Goal: Task Accomplishment & Management: Manage account settings

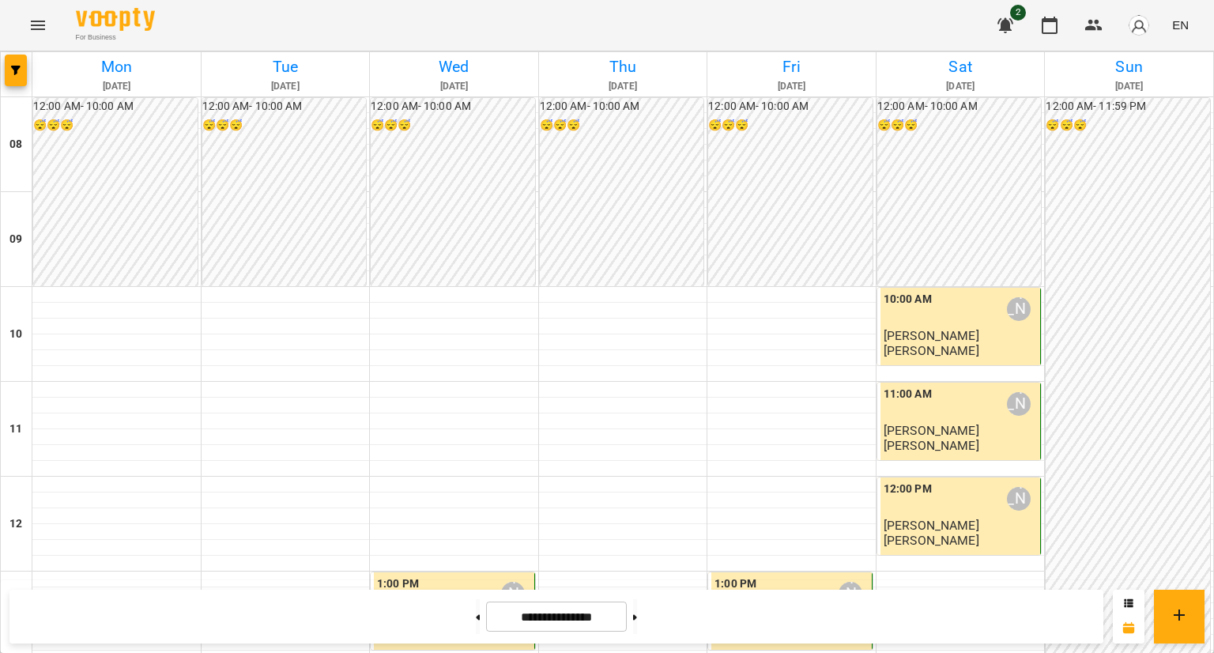
scroll to position [685, 0]
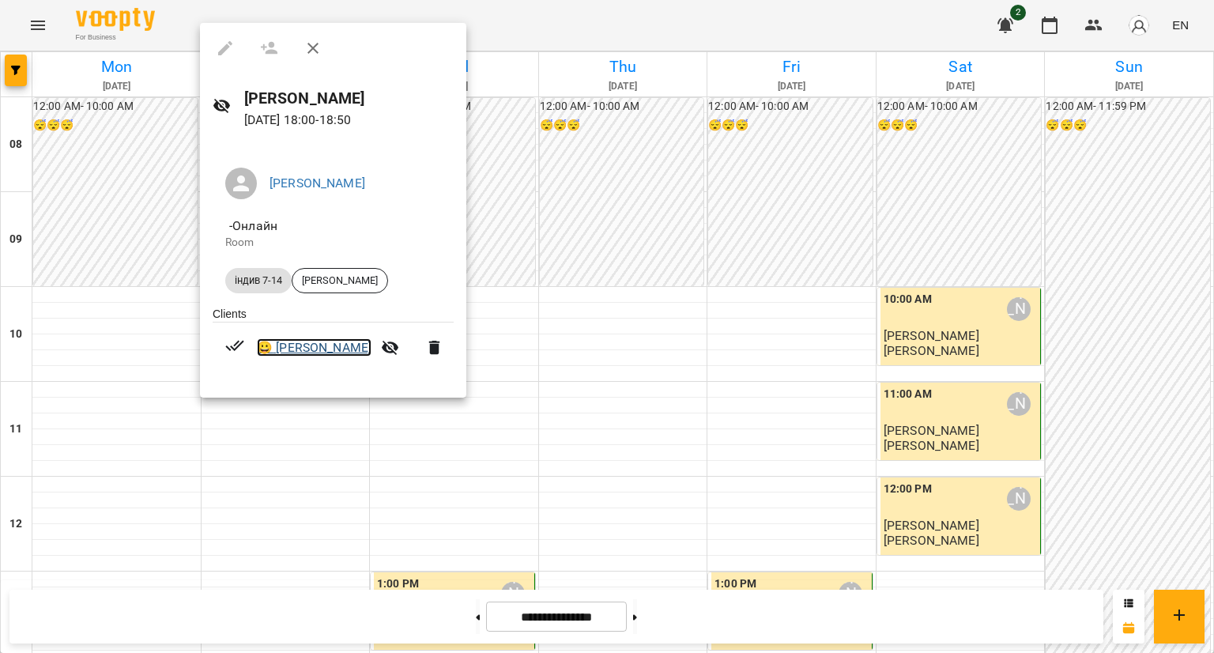
click at [336, 342] on link "😀 [PERSON_NAME]" at bounding box center [314, 347] width 115 height 19
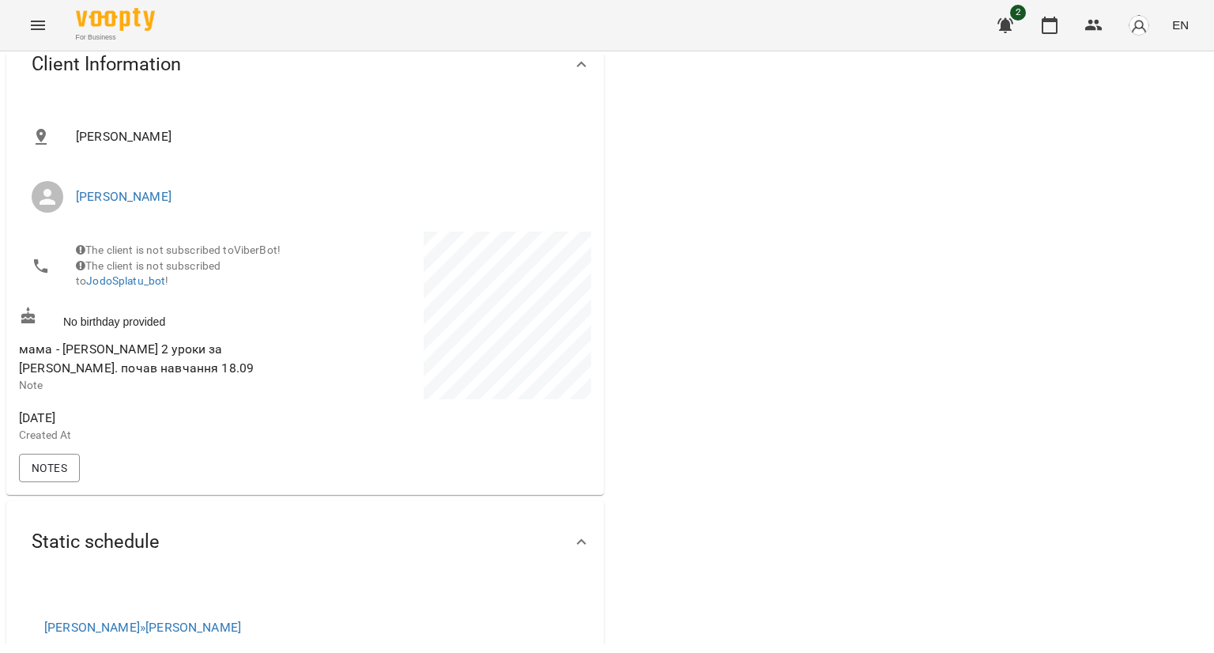
scroll to position [158, 0]
click at [61, 472] on span "Notes" at bounding box center [50, 466] width 36 height 19
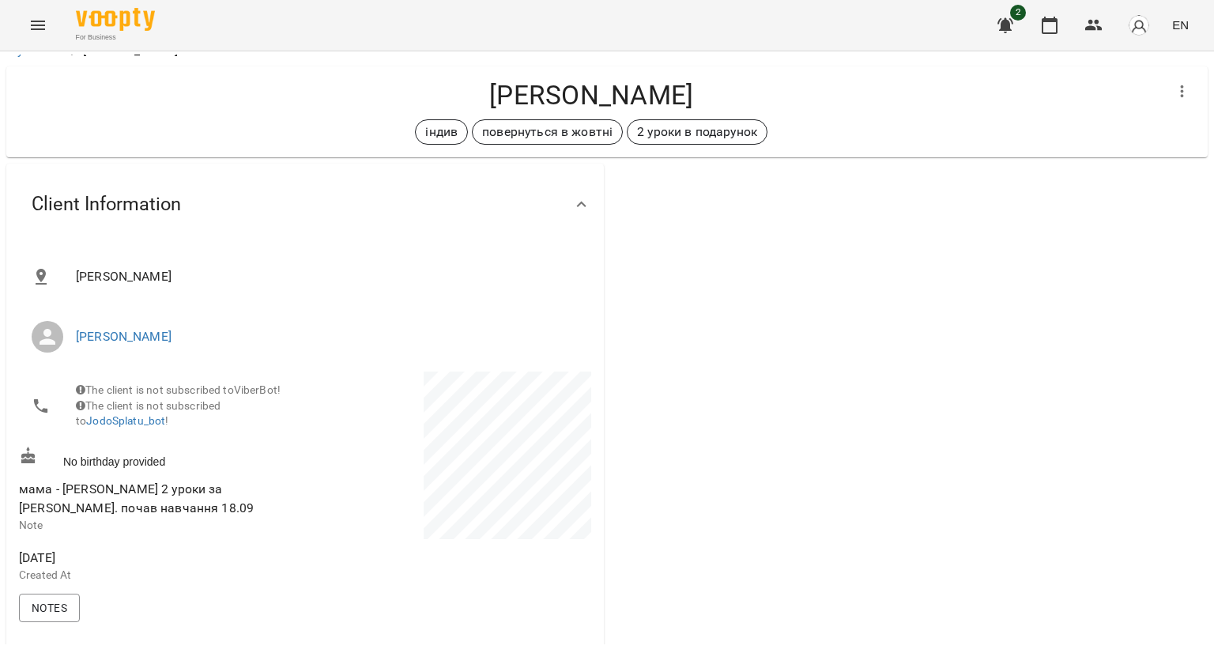
scroll to position [0, 0]
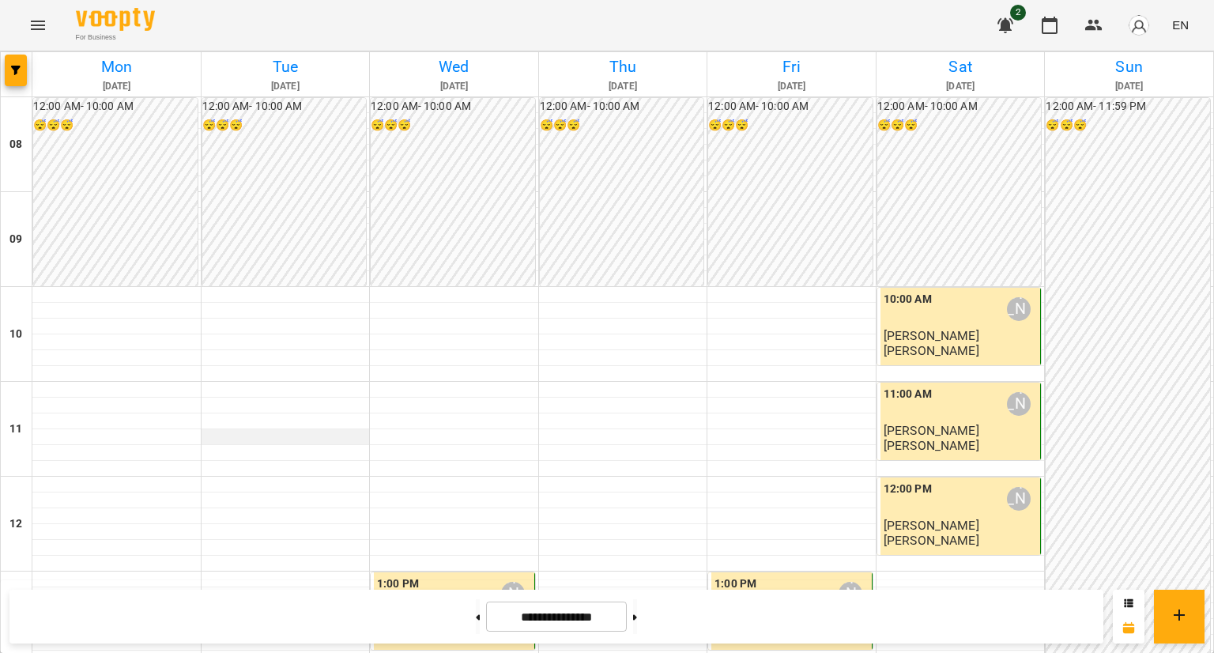
scroll to position [316, 0]
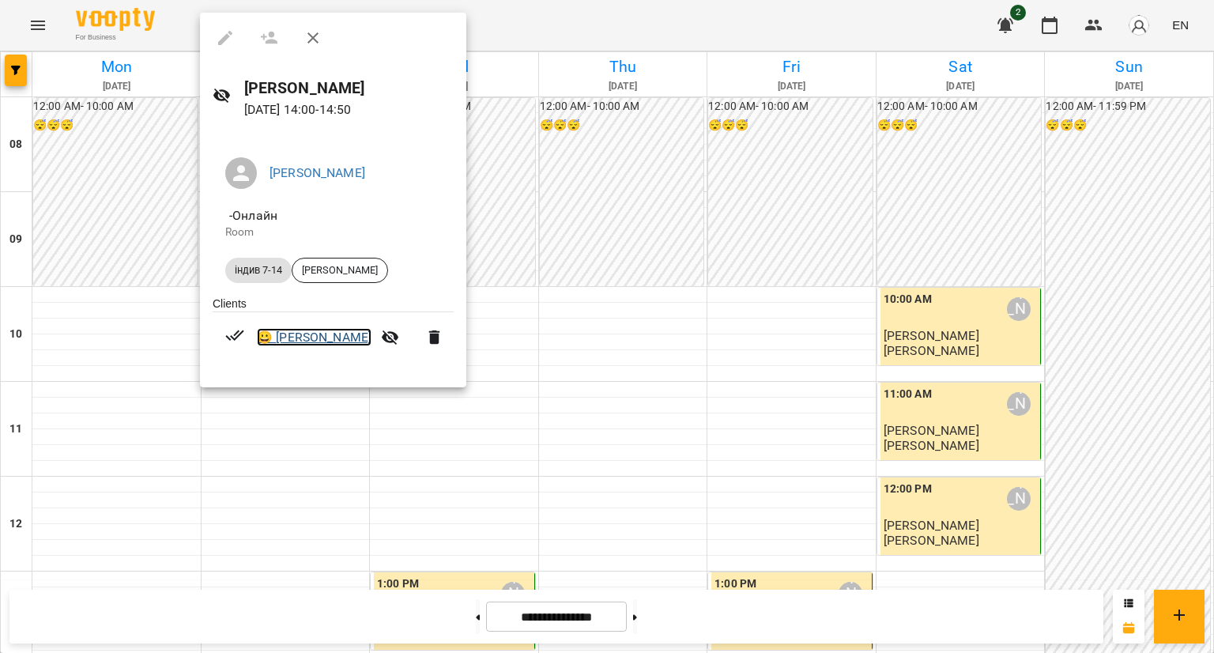
click at [332, 341] on link "😀 [PERSON_NAME]" at bounding box center [314, 337] width 115 height 19
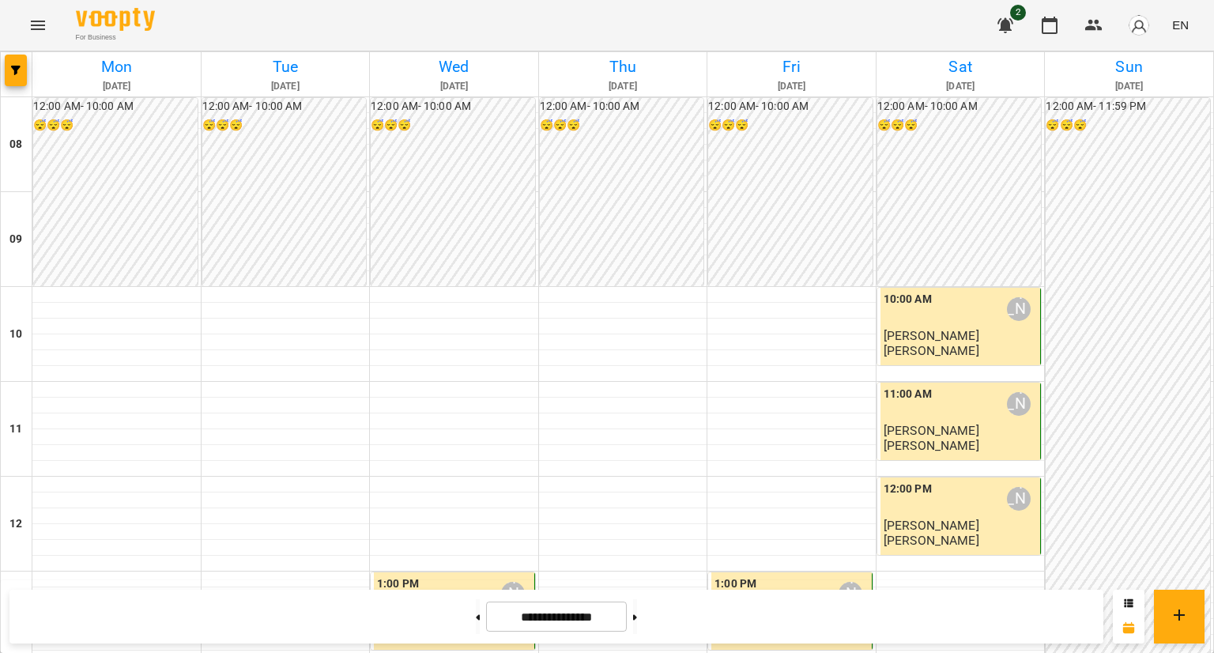
scroll to position [632, 0]
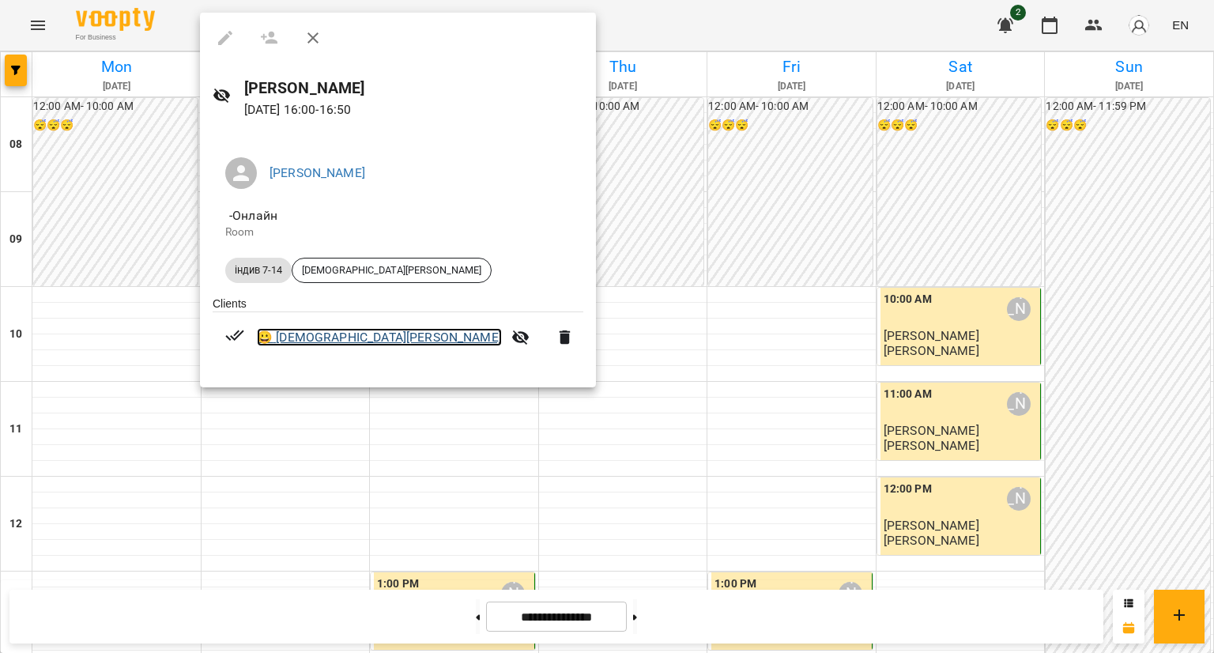
click at [349, 340] on link "😀 [DEMOGRAPHIC_DATA][PERSON_NAME]" at bounding box center [379, 337] width 245 height 19
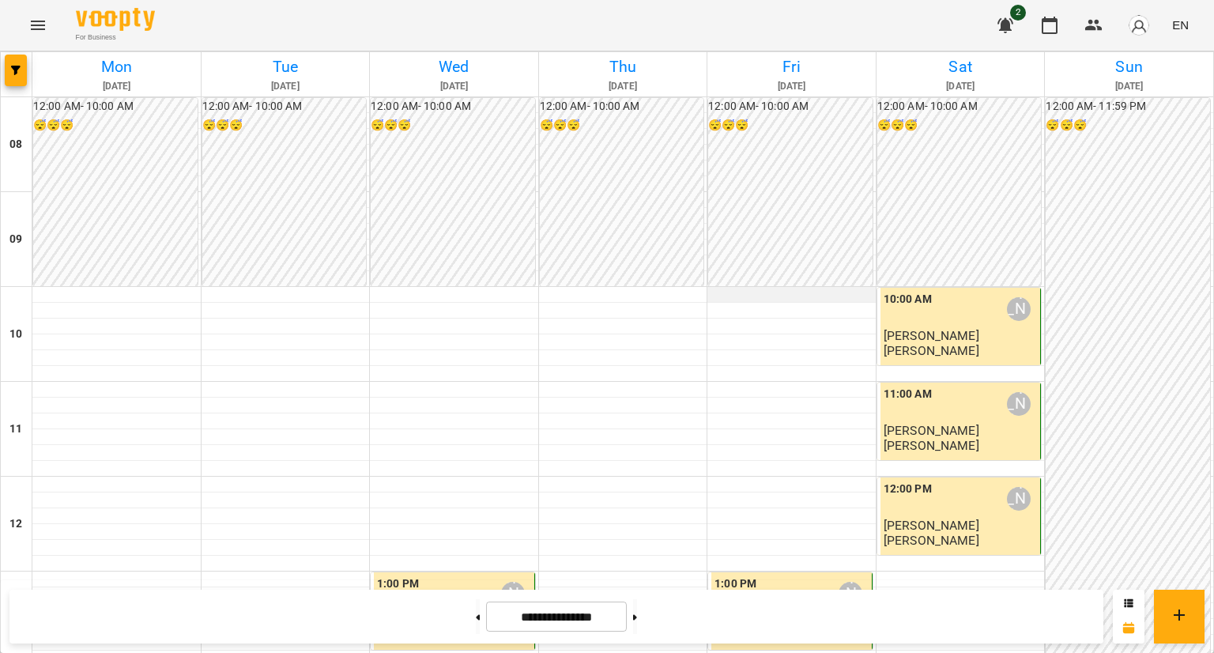
scroll to position [158, 0]
click at [913, 386] on div "11:00 AM" at bounding box center [908, 404] width 48 height 36
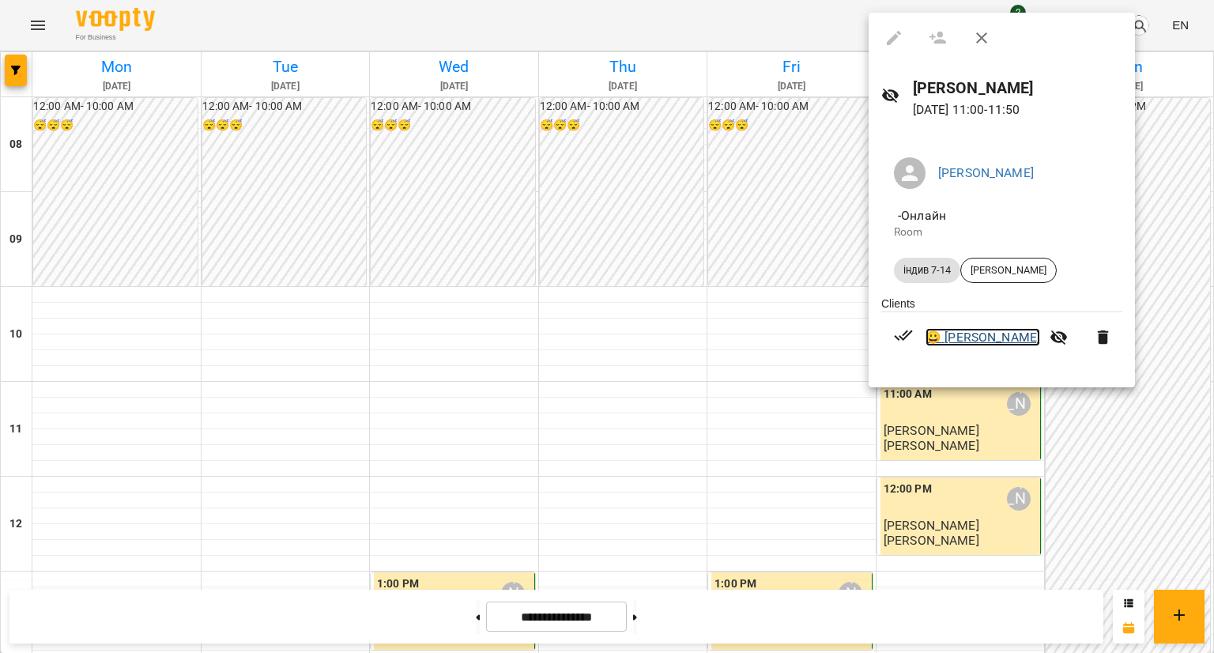
click at [945, 343] on link "😀 [PERSON_NAME]" at bounding box center [983, 337] width 115 height 19
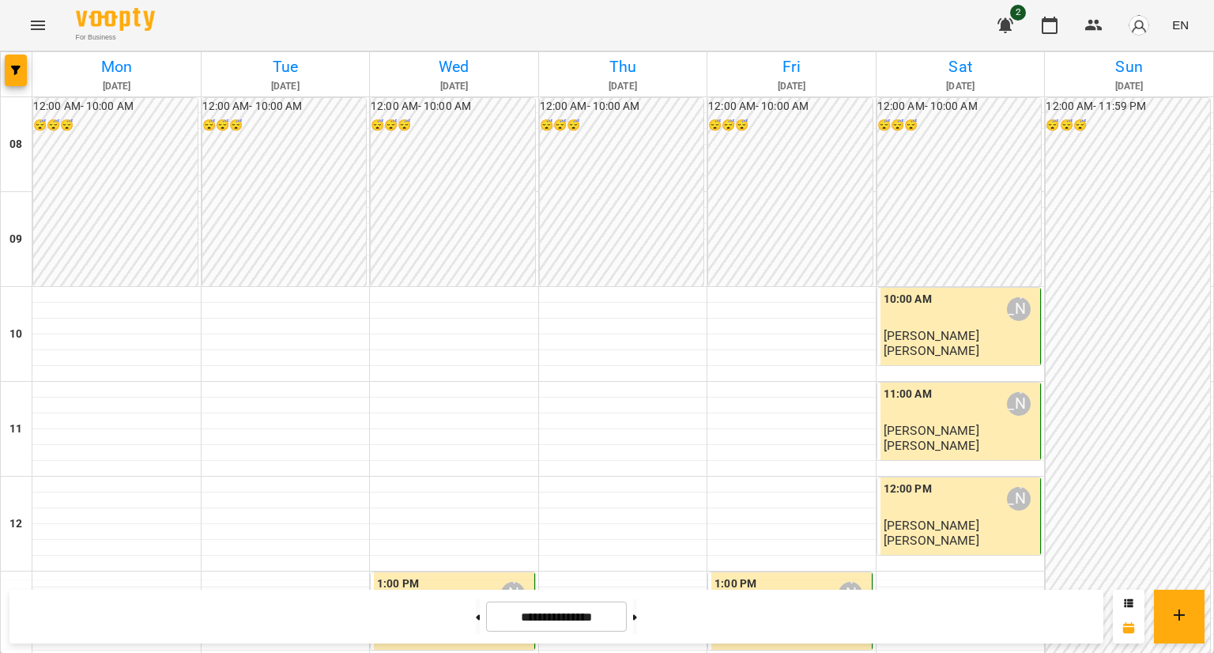
click at [934, 321] on div "10:00 AM [PERSON_NAME]" at bounding box center [961, 309] width 154 height 36
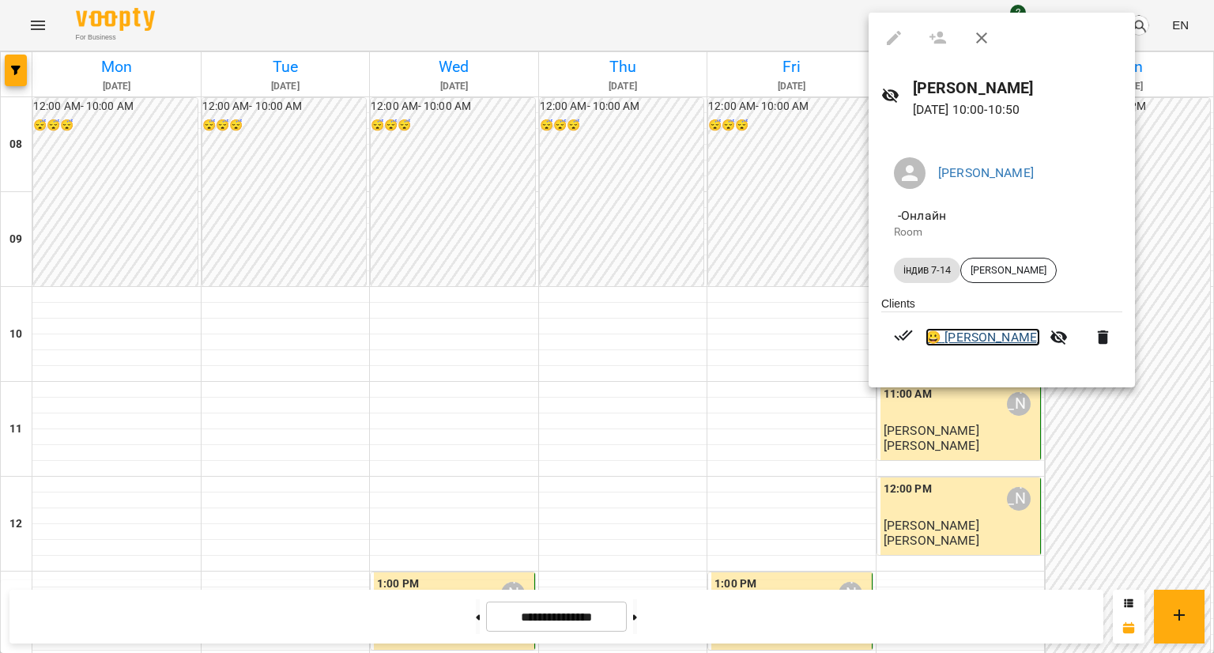
click at [955, 342] on link "😀 [PERSON_NAME]" at bounding box center [983, 337] width 115 height 19
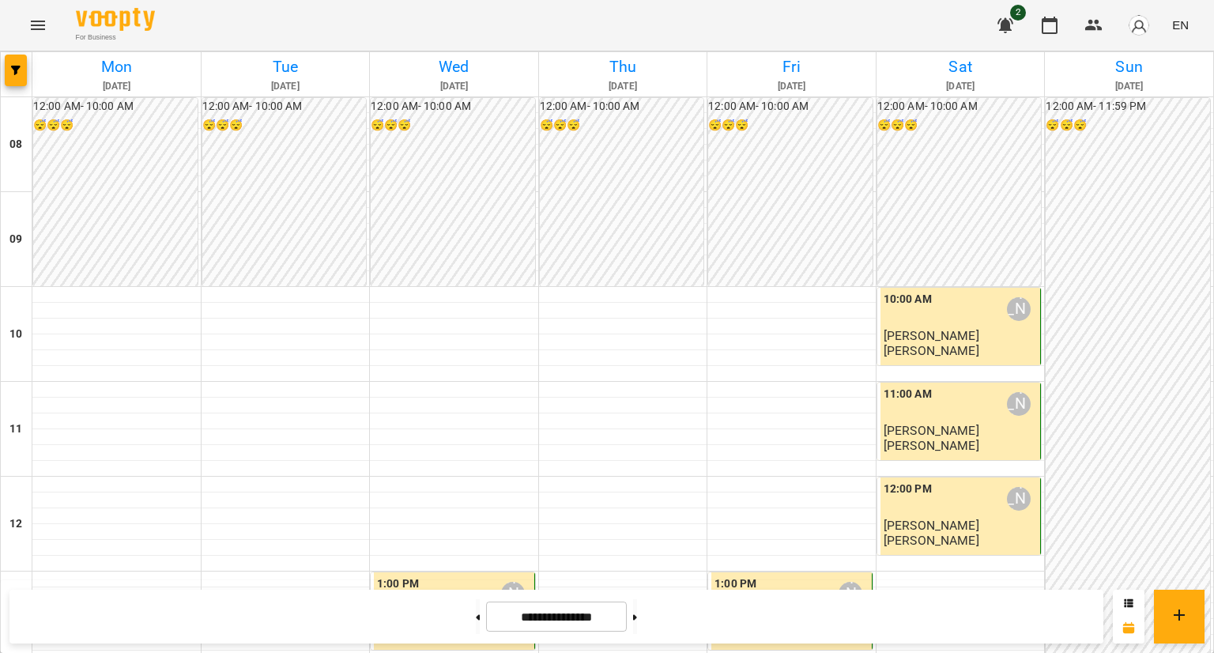
scroll to position [844, 0]
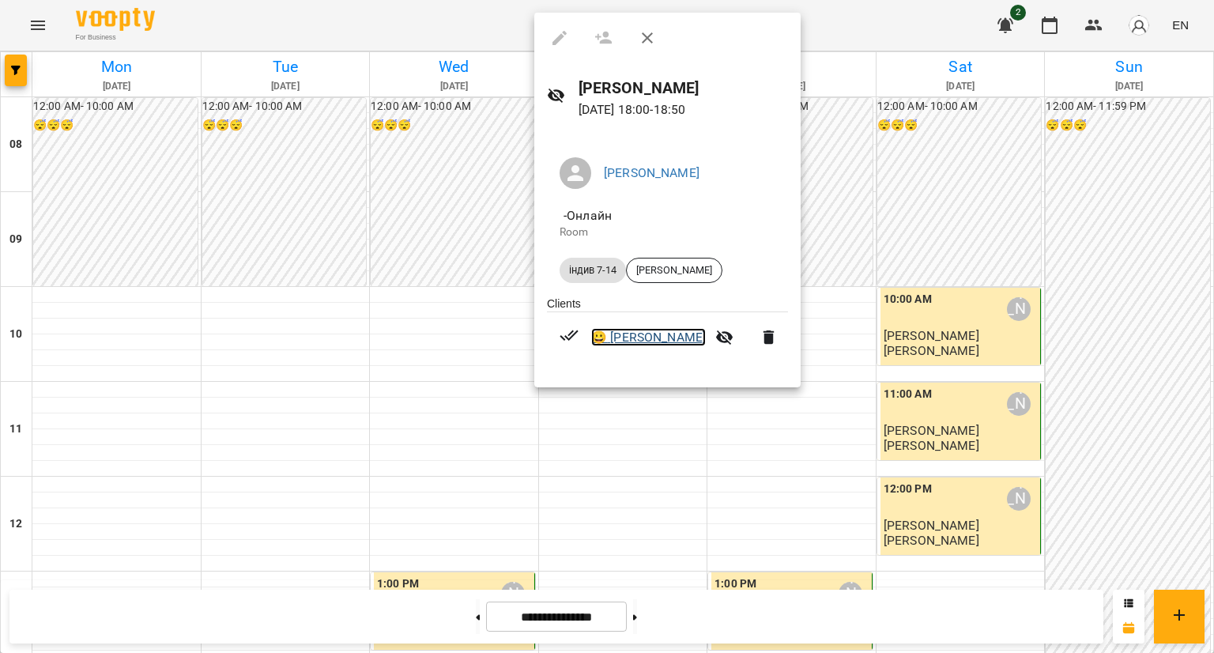
click at [629, 344] on link "😀 [PERSON_NAME]" at bounding box center [648, 337] width 115 height 19
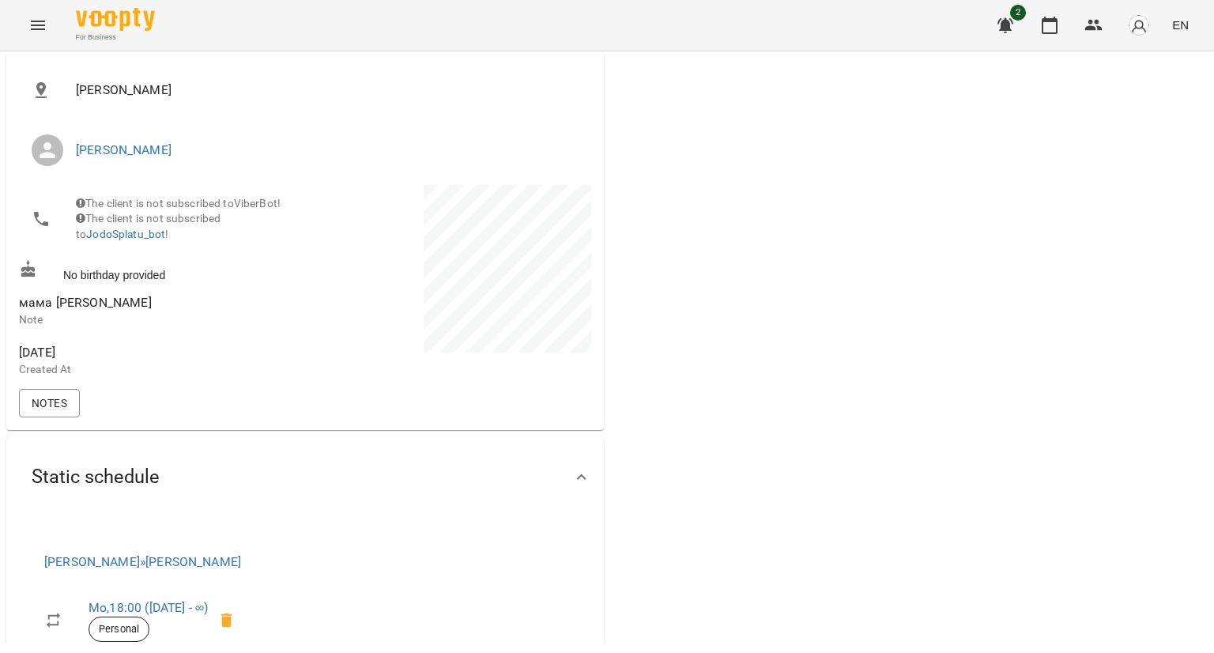
scroll to position [237, 0]
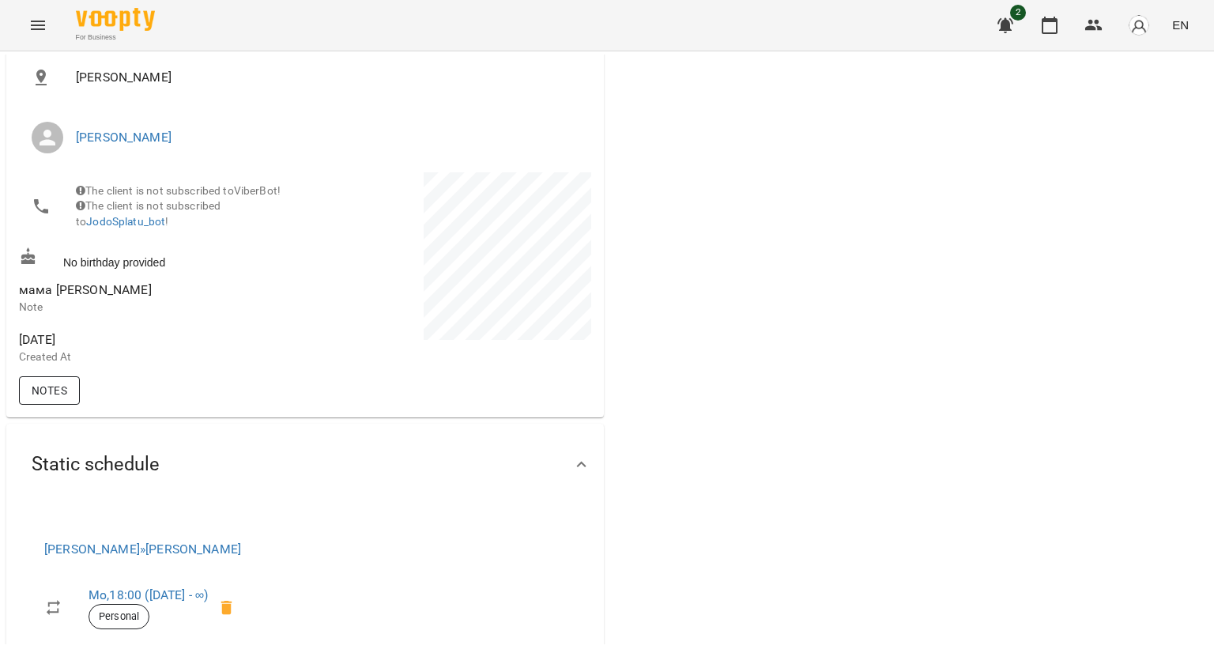
click at [34, 392] on span "Notes" at bounding box center [50, 390] width 36 height 19
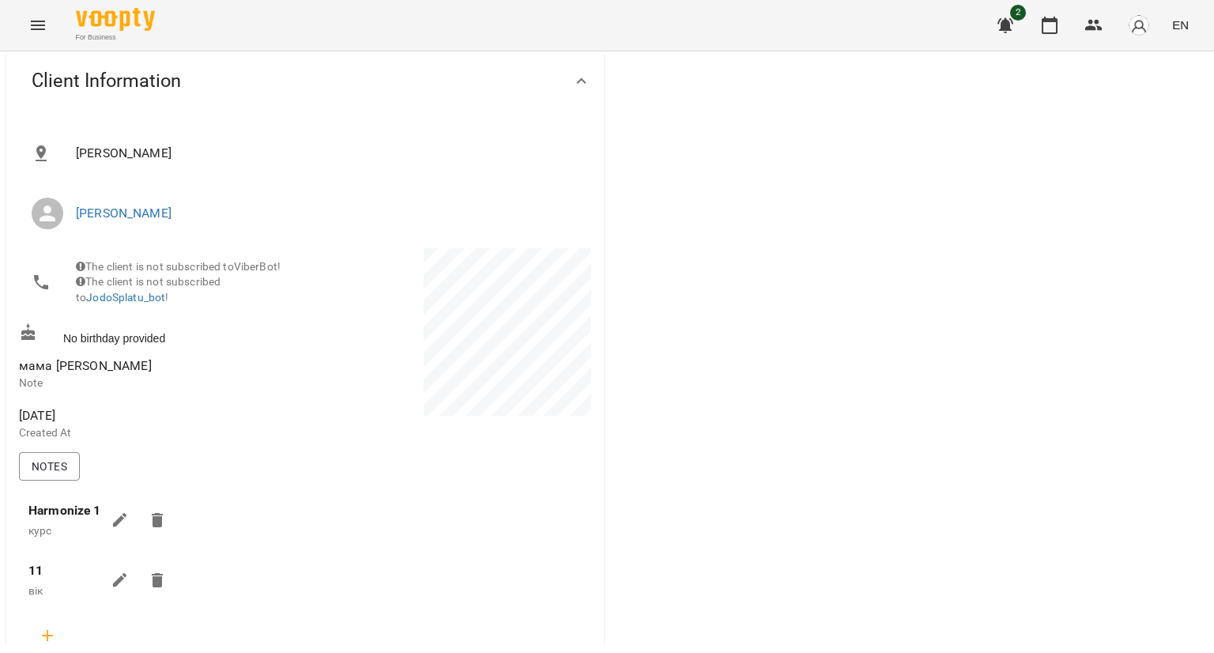
scroll to position [79, 0]
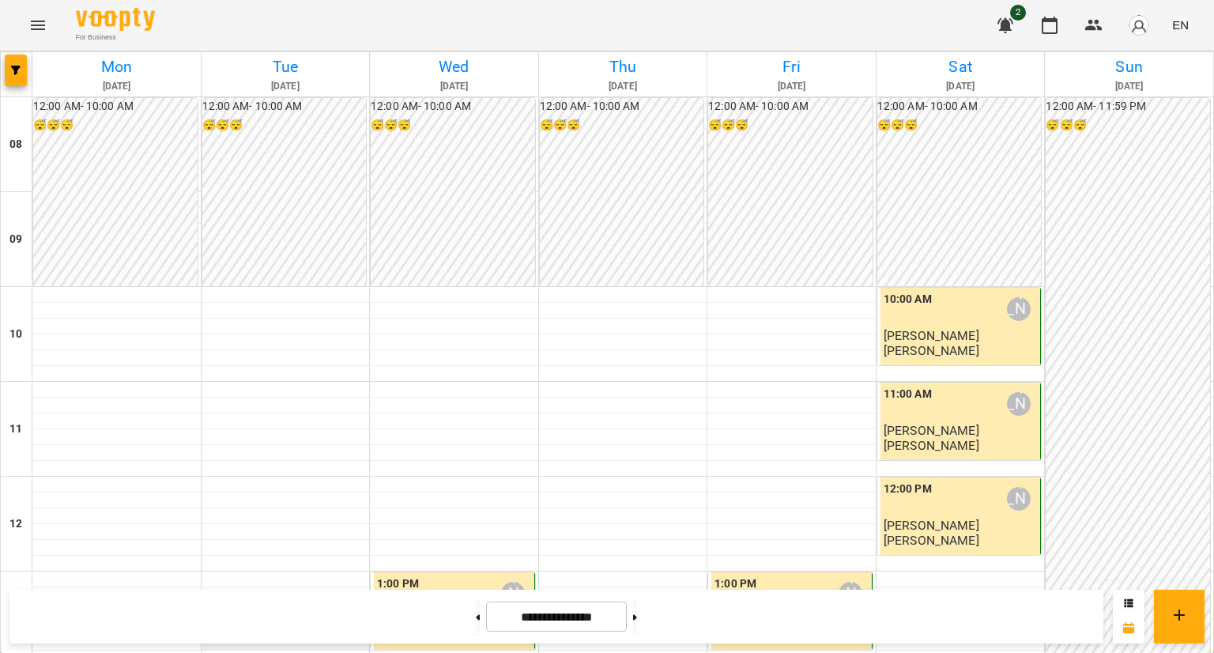
scroll to position [711, 0]
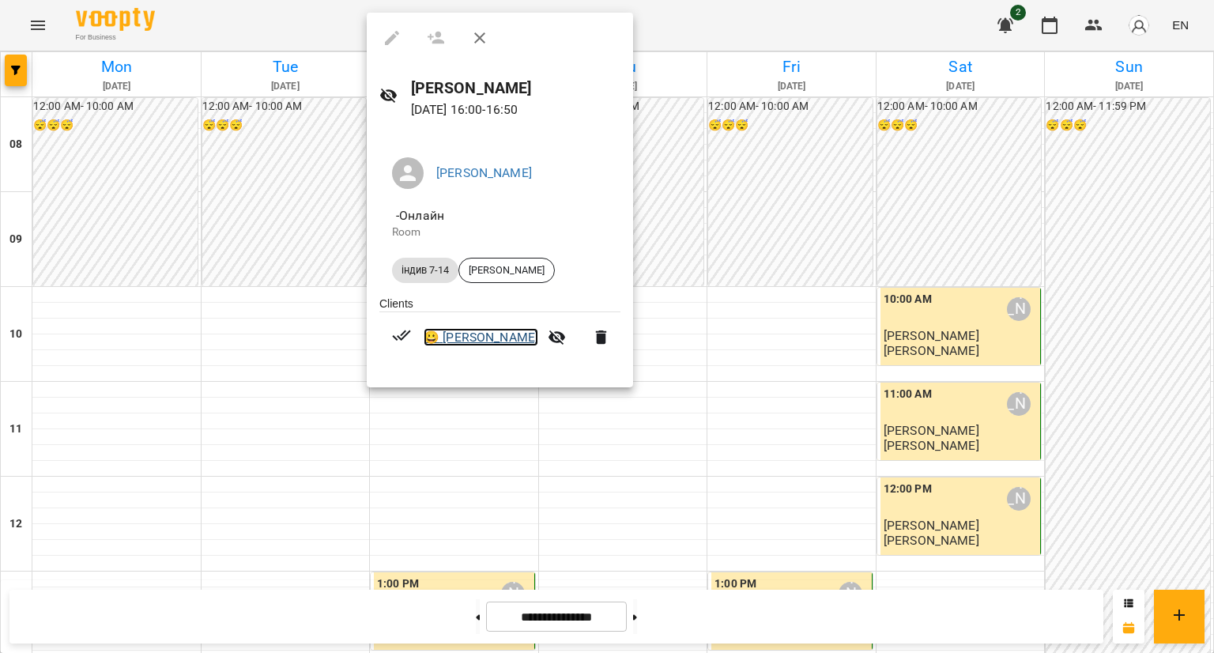
click at [481, 336] on link "😀 [PERSON_NAME]" at bounding box center [481, 337] width 115 height 19
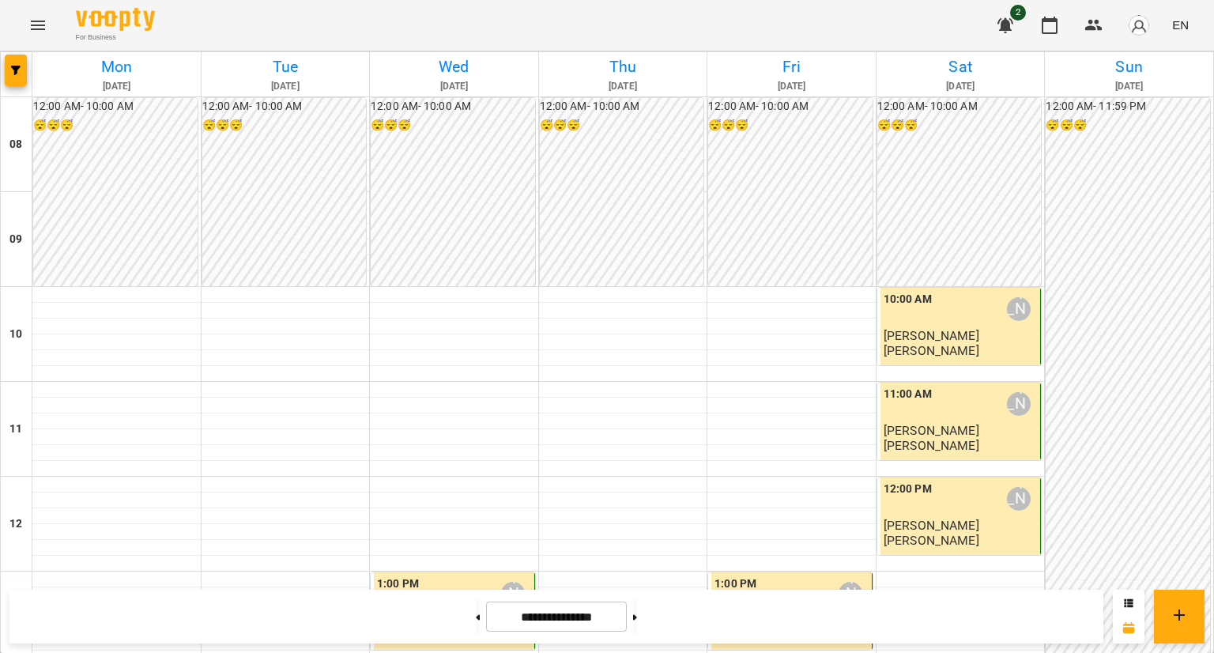
scroll to position [711, 0]
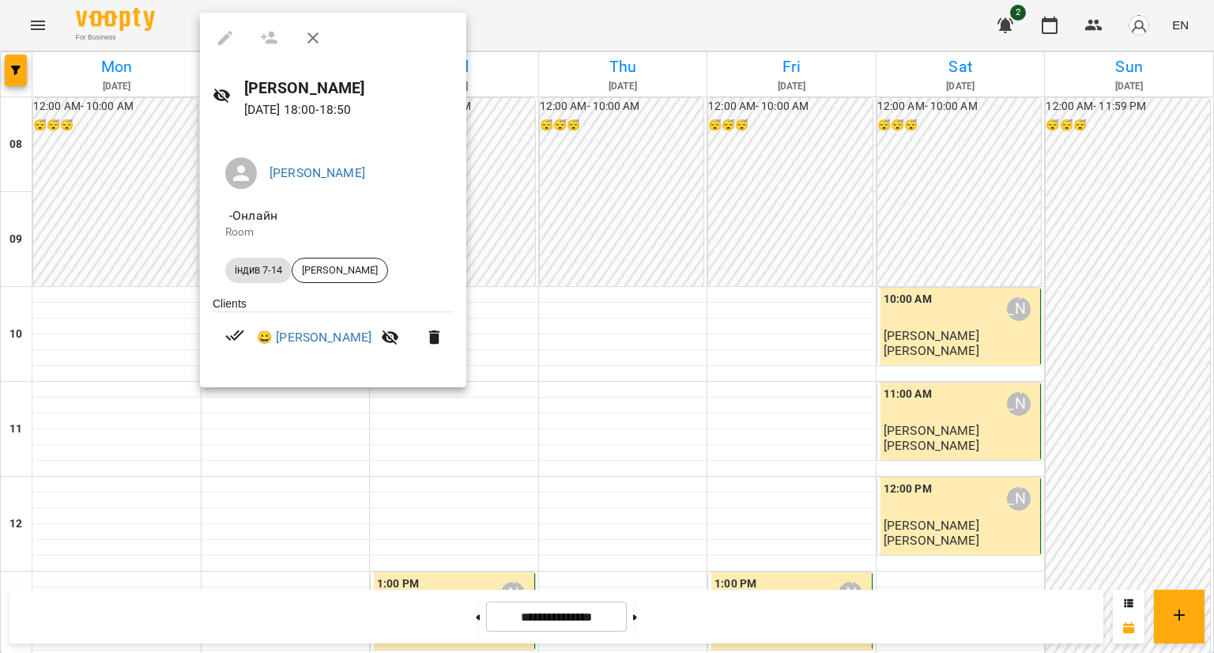
click at [449, 402] on div at bounding box center [607, 326] width 1214 height 653
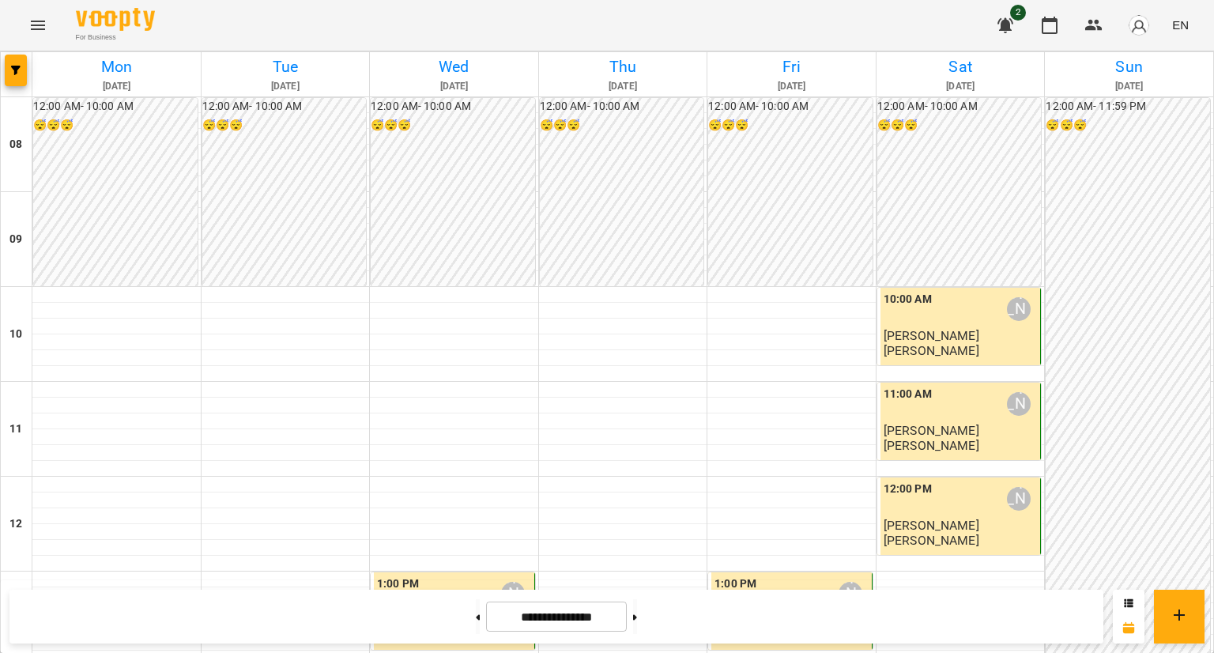
scroll to position [791, 0]
